Goal: Check status: Check status

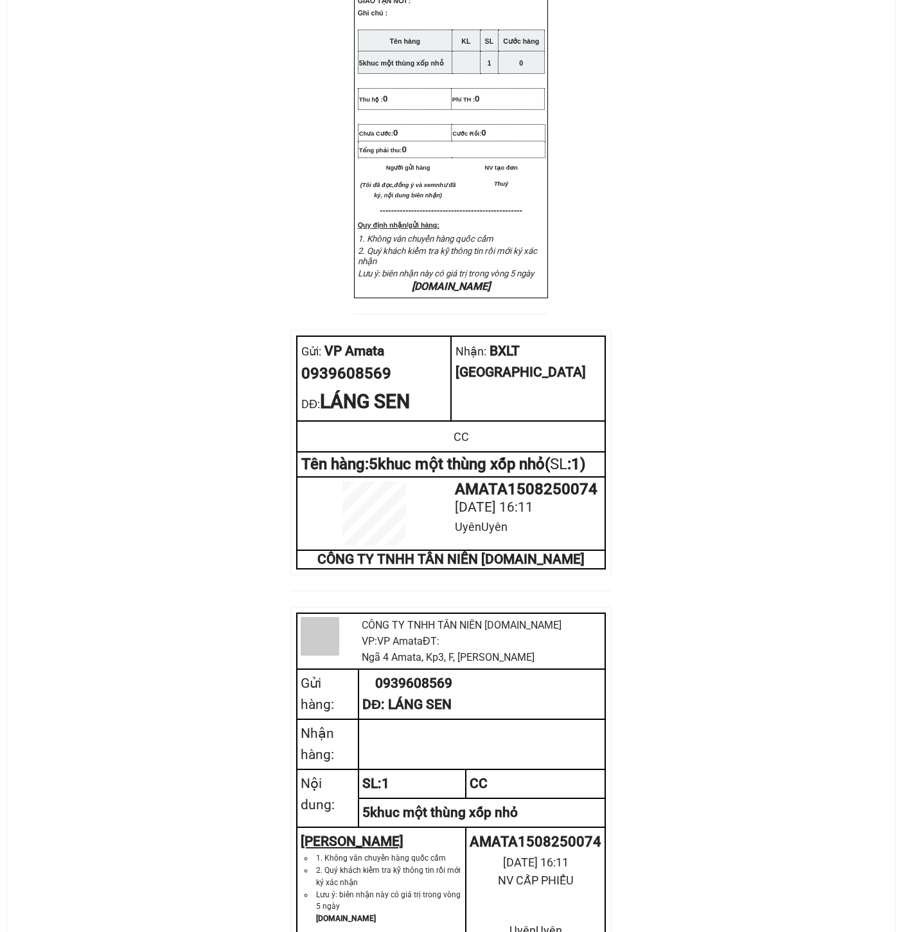
scroll to position [289, 0]
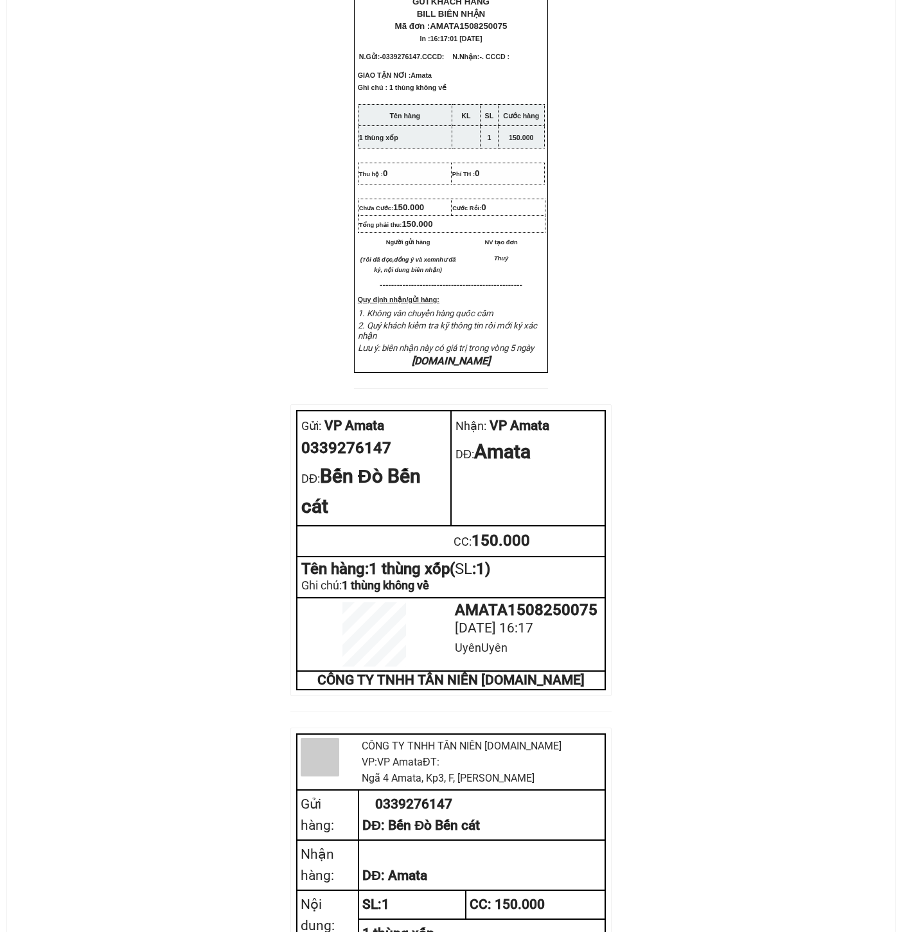
scroll to position [289, 0]
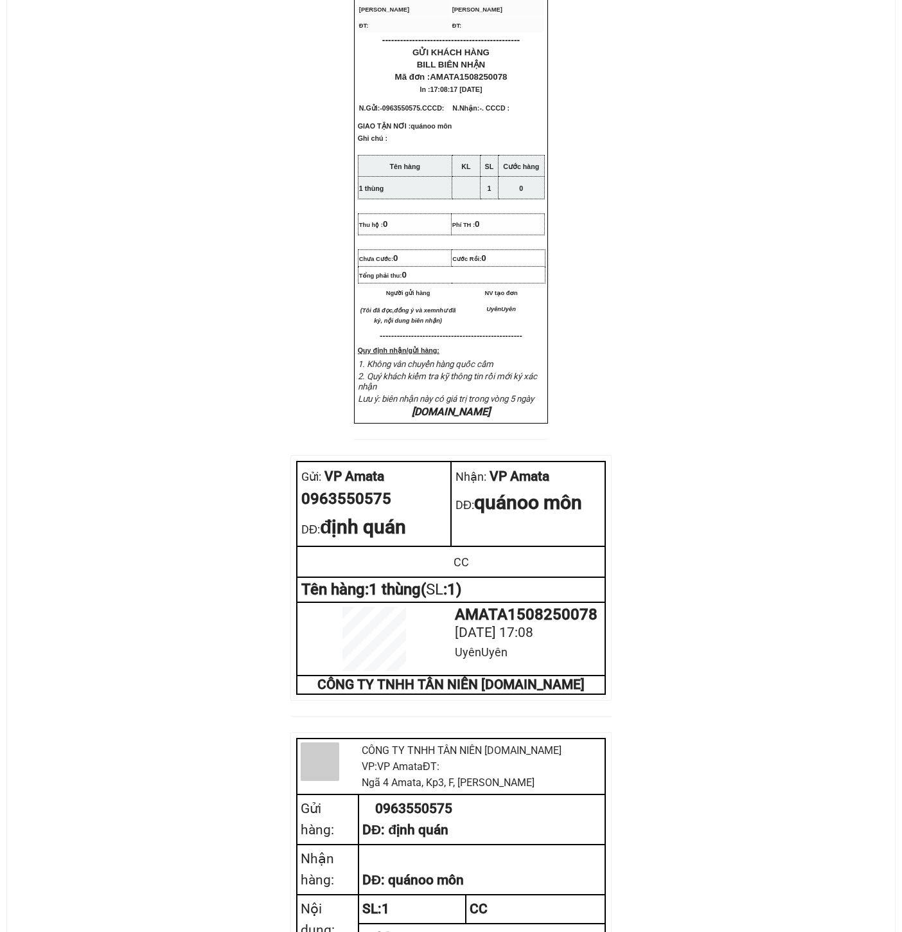
scroll to position [193, 0]
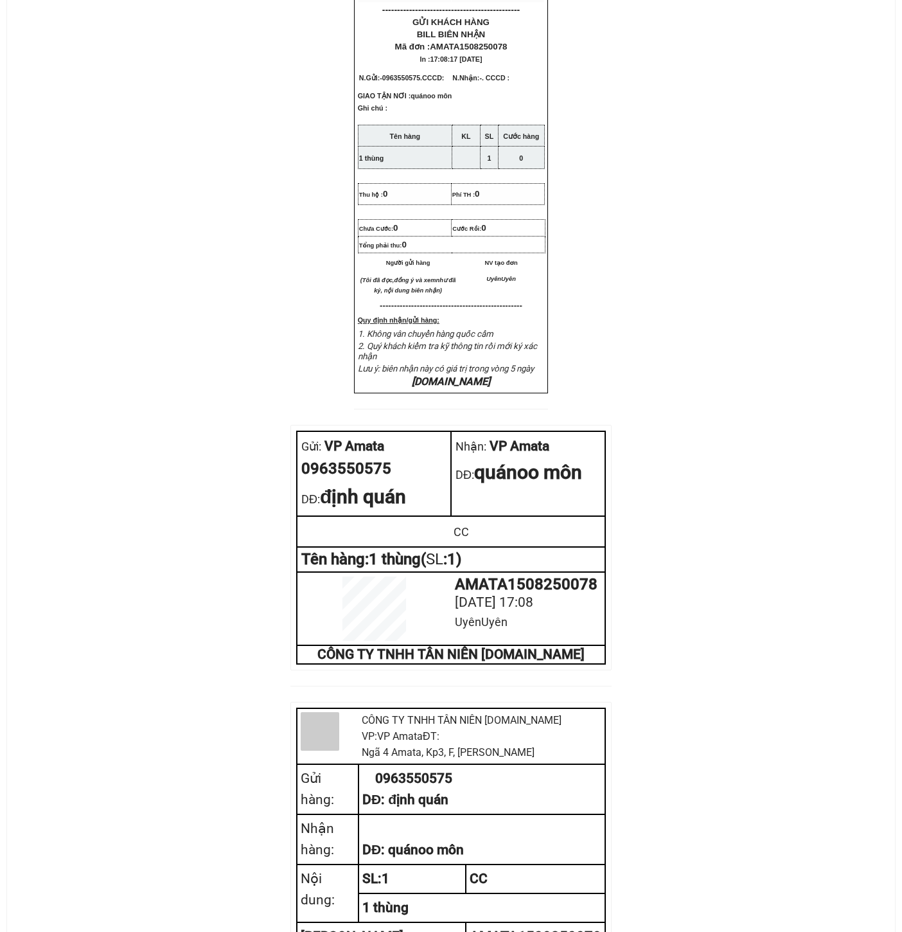
click at [226, 459] on div "CTY TNHH T ÂN NIÊN XETANNIEN.COM VP Gửi: VP Amata VP Nhận: VP Amata ĐC: Ngã 4…" at bounding box center [450, 482] width 857 height 1190
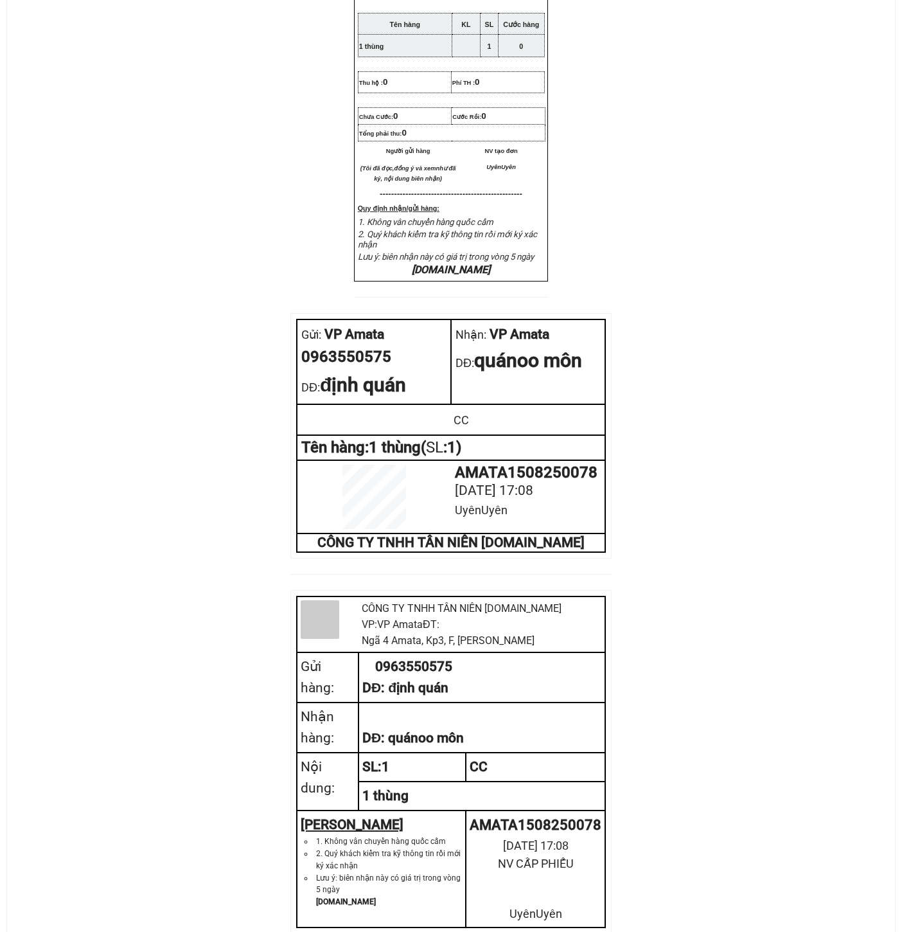
scroll to position [307, 0]
